Goal: Task Accomplishment & Management: Complete application form

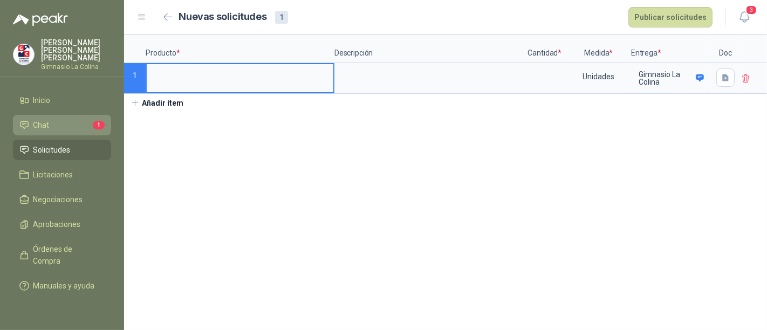
click at [56, 119] on li "Chat 1" at bounding box center [61, 125] width 85 height 12
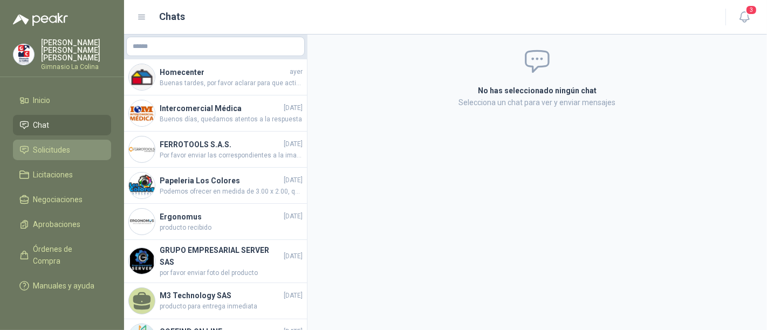
click at [73, 144] on li "Solicitudes" at bounding box center [61, 150] width 85 height 12
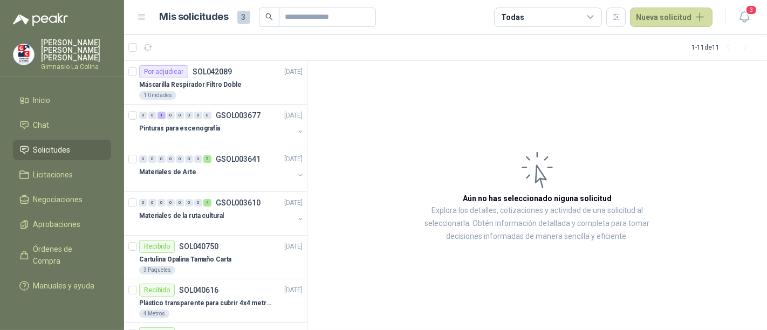
click at [594, 17] on icon at bounding box center [591, 17] width 10 height 10
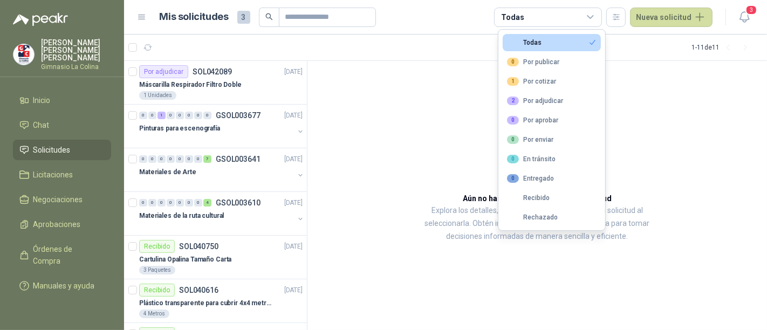
click at [657, 87] on article "Aún no has seleccionado niguna solicitud Explora los detalles, cotizaciones y a…" at bounding box center [538, 196] width 460 height 270
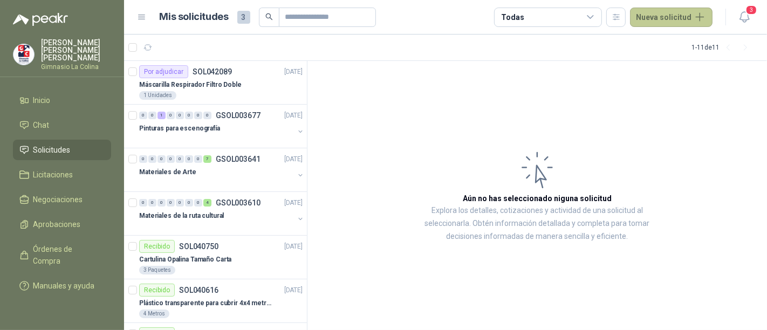
click at [700, 15] on button "Nueva solicitud" at bounding box center [671, 17] width 83 height 19
click at [677, 108] on article "Aún no has seleccionado niguna solicitud Explora los detalles, cotizaciones y a…" at bounding box center [538, 196] width 460 height 270
click at [69, 194] on span "Negociaciones" at bounding box center [58, 200] width 50 height 12
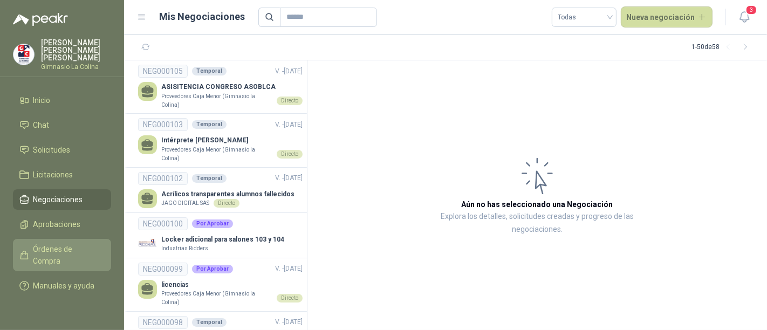
click at [66, 244] on span "Órdenes de Compra" at bounding box center [66, 255] width 67 height 24
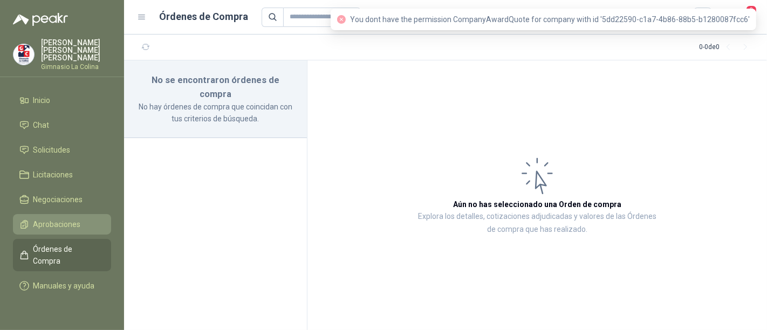
click at [60, 219] on span "Aprobaciones" at bounding box center [56, 225] width 47 height 12
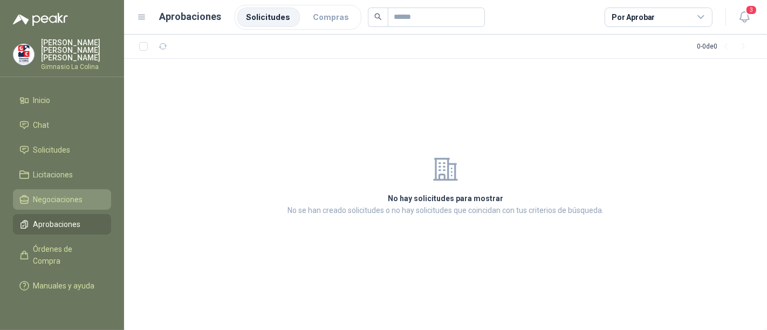
click at [69, 194] on span "Negociaciones" at bounding box center [58, 200] width 50 height 12
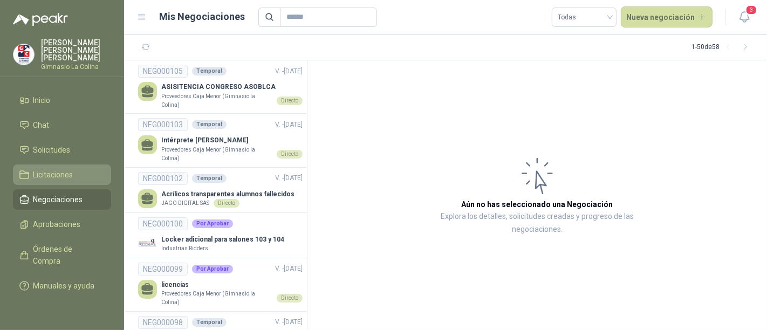
click at [64, 169] on span "Licitaciones" at bounding box center [53, 175] width 40 height 12
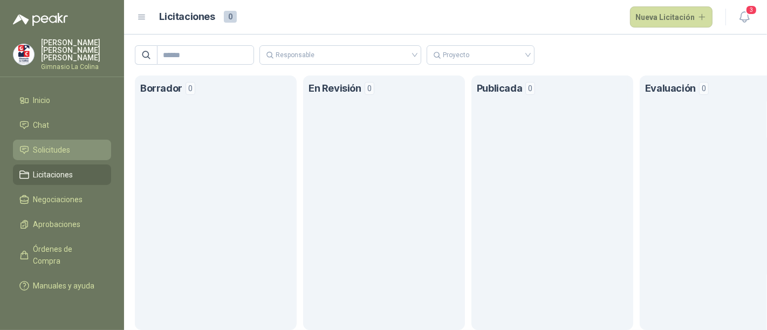
click at [69, 144] on span "Solicitudes" at bounding box center [51, 150] width 37 height 12
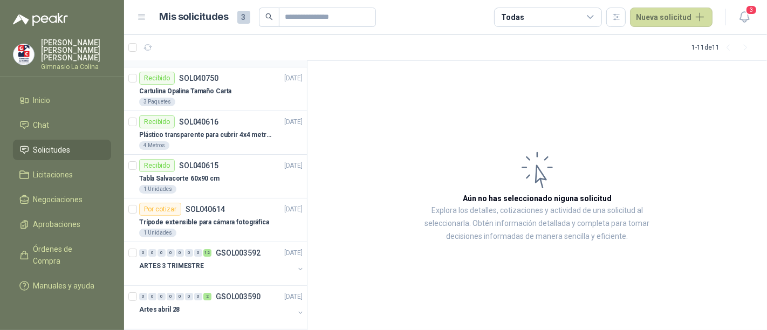
scroll to position [180, 0]
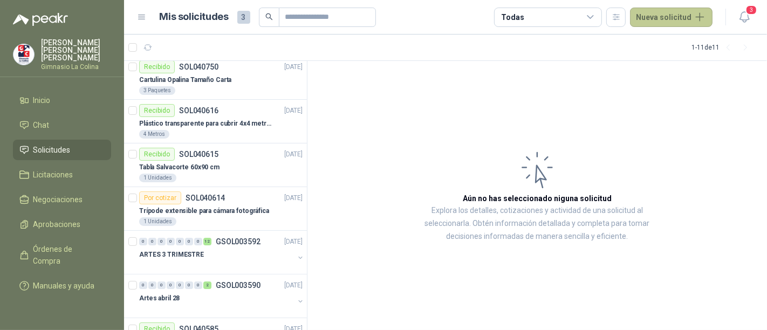
click at [697, 19] on button "Nueva solicitud" at bounding box center [671, 17] width 83 height 19
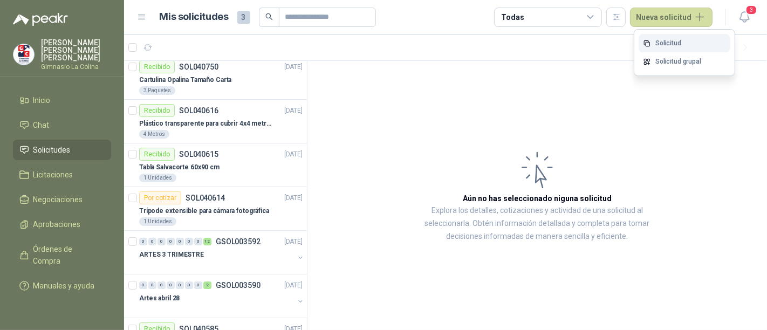
click at [665, 44] on link "Solicitud" at bounding box center [685, 43] width 92 height 19
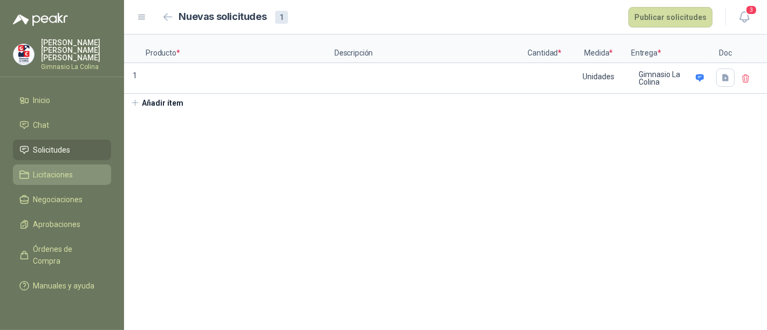
click at [43, 170] on span "Licitaciones" at bounding box center [53, 175] width 40 height 12
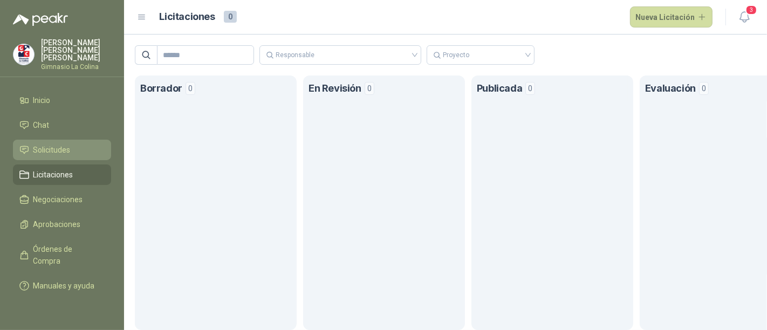
click at [45, 144] on span "Solicitudes" at bounding box center [51, 150] width 37 height 12
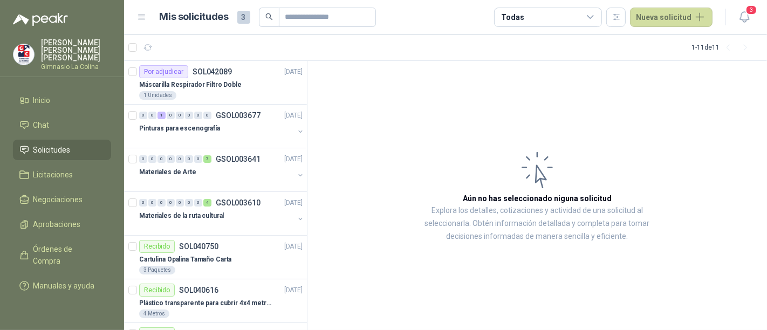
click at [143, 15] on icon at bounding box center [142, 17] width 10 height 10
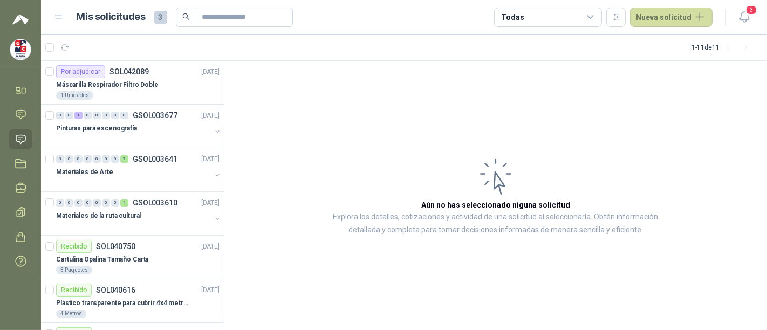
click at [60, 17] on icon at bounding box center [59, 17] width 10 height 10
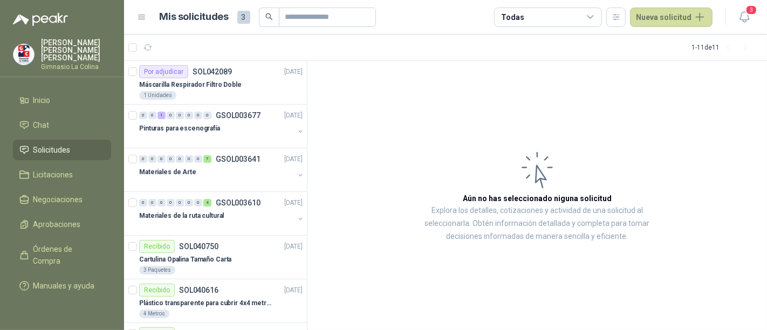
click at [402, 126] on article "Aún no has seleccionado niguna solicitud Explora los detalles, cotizaciones y a…" at bounding box center [538, 196] width 460 height 270
